Goal: Navigation & Orientation: Find specific page/section

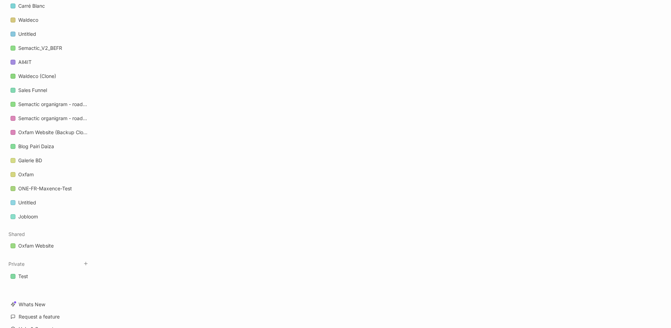
scroll to position [982, 0]
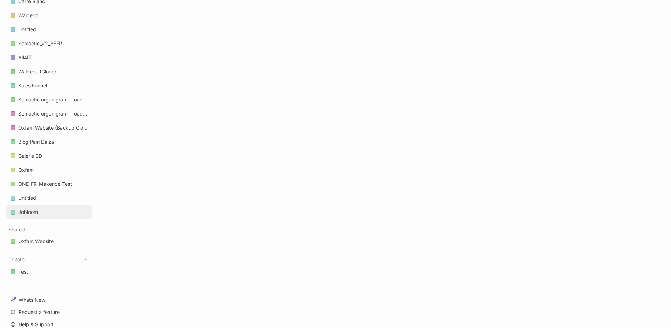
click at [25, 208] on div "Jobloom" at bounding box center [28, 212] width 20 height 8
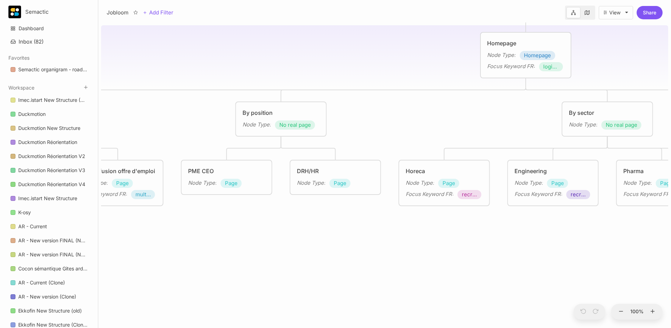
drag, startPoint x: 231, startPoint y: 168, endPoint x: 390, endPoint y: 42, distance: 203.0
click at [390, 42] on div "Jobloom Homepage Node Type : Homepage Focus Keyword FR : logiciel de recrutemen…" at bounding box center [384, 174] width 567 height 305
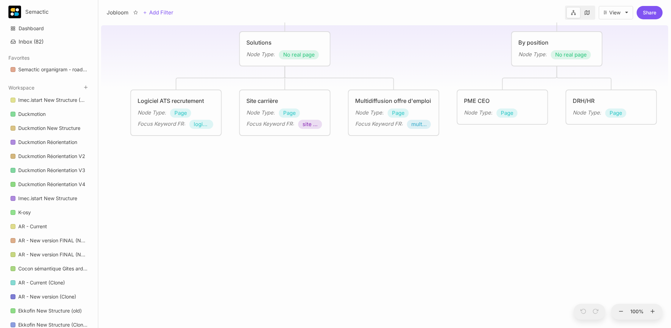
drag, startPoint x: 136, startPoint y: 110, endPoint x: 392, endPoint y: 52, distance: 262.2
click at [392, 52] on div "Jobloom Homepage Node Type : Homepage Focus Keyword FR : logiciel de recrutemen…" at bounding box center [384, 174] width 567 height 305
click at [371, 100] on div "Multidiffusion offre d'emploi" at bounding box center [393, 100] width 77 height 8
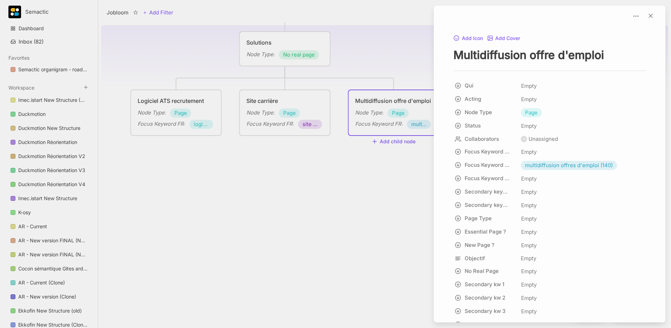
click at [349, 162] on div at bounding box center [335, 164] width 671 height 328
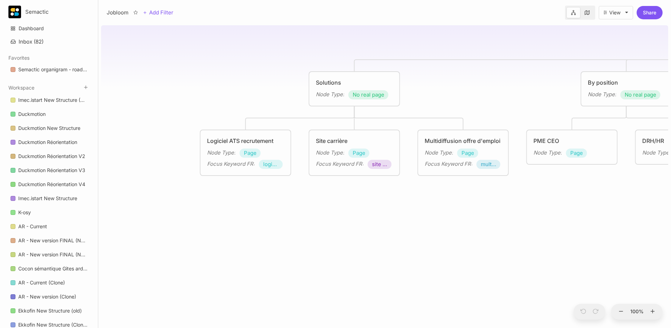
drag, startPoint x: 381, startPoint y: 65, endPoint x: 438, endPoint y: 115, distance: 76.0
click at [438, 115] on div "Jobloom Homepage Node Type : Homepage Focus Keyword FR : logiciel de recrutemen…" at bounding box center [384, 174] width 567 height 305
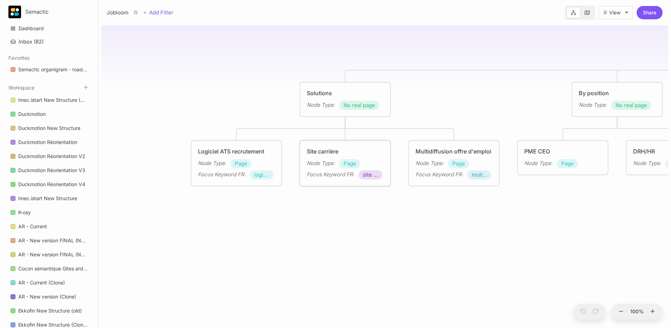
click at [364, 153] on div "Site carrière" at bounding box center [344, 151] width 77 height 8
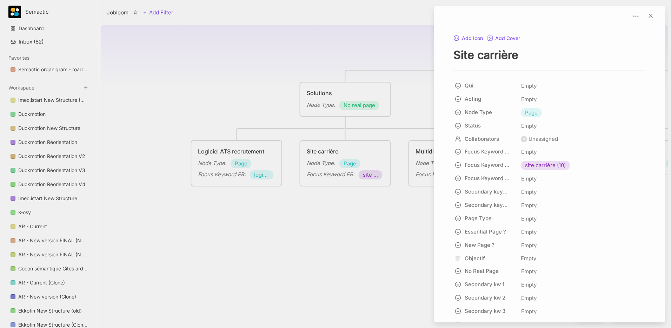
click at [279, 107] on div at bounding box center [335, 164] width 671 height 328
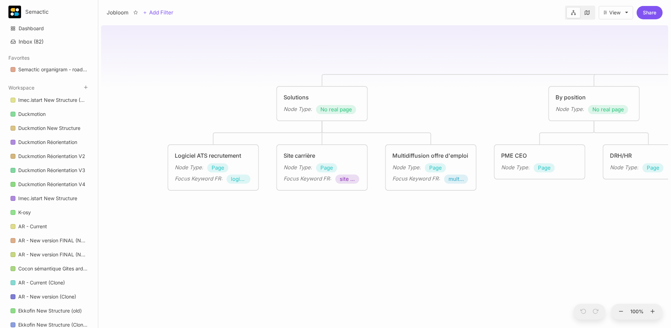
drag, startPoint x: 495, startPoint y: 99, endPoint x: 167, endPoint y: 115, distance: 328.3
click at [167, 115] on div "Jobloom Homepage Node Type : Homepage Focus Keyword FR : logiciel de recrutemen…" at bounding box center [384, 174] width 567 height 305
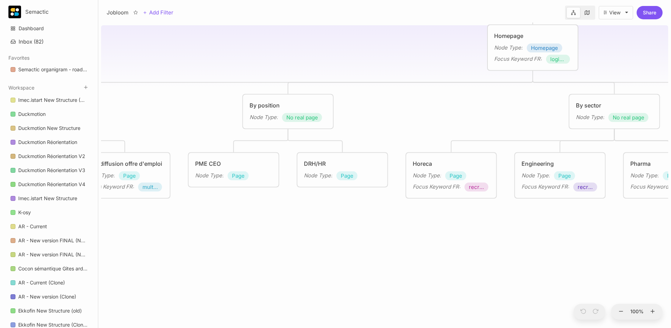
drag, startPoint x: 464, startPoint y: 104, endPoint x: 201, endPoint y: 115, distance: 262.9
click at [201, 115] on div "Jobloom Homepage Node Type : Homepage Focus Keyword FR : logiciel de recrutemen…" at bounding box center [384, 174] width 567 height 305
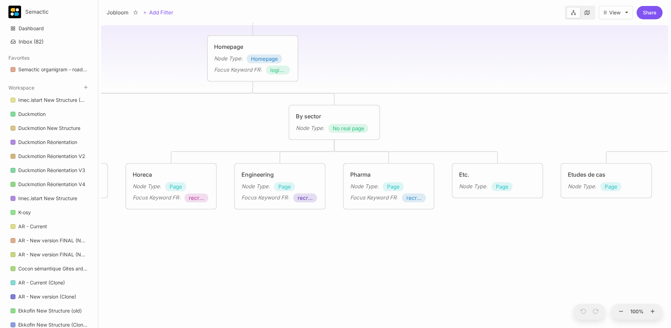
drag, startPoint x: 544, startPoint y: 124, endPoint x: 181, endPoint y: 121, distance: 362.6
click at [181, 121] on div "Jobloom Homepage Node Type : Homepage Focus Keyword FR : logiciel de recrutemen…" at bounding box center [384, 174] width 567 height 305
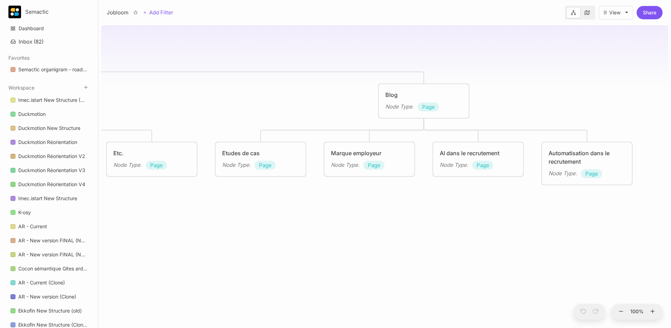
drag, startPoint x: 524, startPoint y: 116, endPoint x: 529, endPoint y: 97, distance: 19.0
click at [529, 97] on div "Jobloom Homepage Node Type : Homepage Focus Keyword FR : logiciel de recrutemen…" at bounding box center [384, 174] width 567 height 305
